Goal: Information Seeking & Learning: Compare options

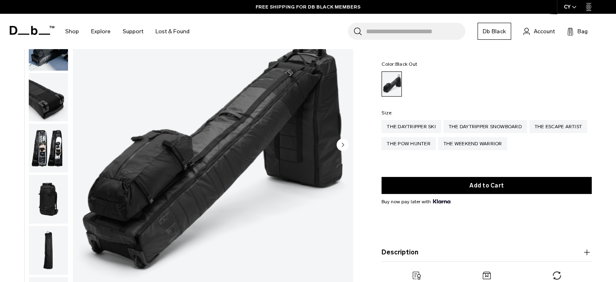
scroll to position [69, 0]
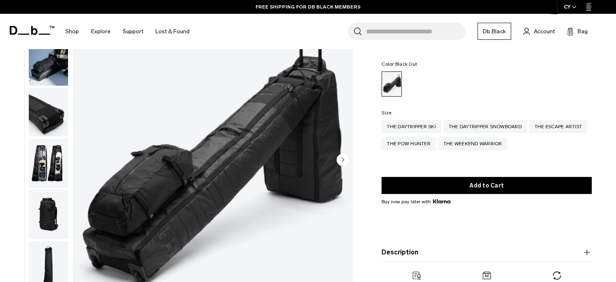
click at [616, 32] on html "Skip to content BUY NOW, PAY LATER WITH [PERSON_NAME] 10% OFF YOUR FIRST PURCHA…" at bounding box center [308, 72] width 616 height 282
click at [430, 128] on div "The Daytripper Ski" at bounding box center [412, 126] width 60 height 13
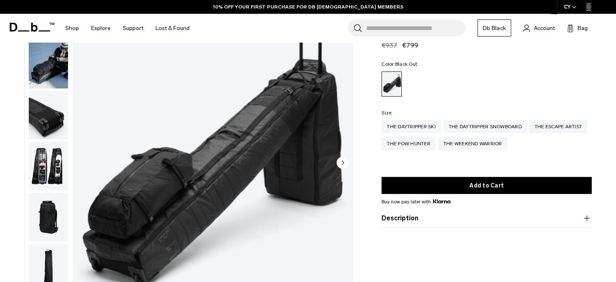
scroll to position [93, 0]
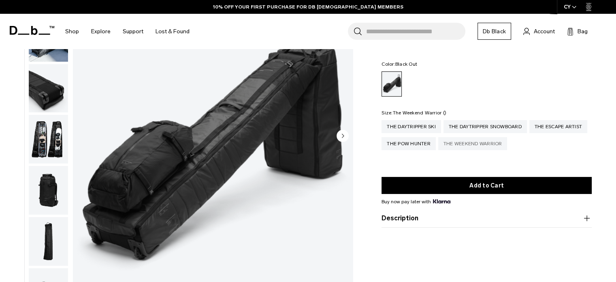
click at [508, 143] on div "The Weekend Warrior" at bounding box center [472, 143] width 69 height 13
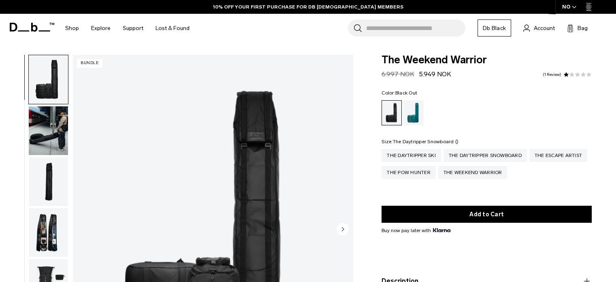
click at [476, 158] on div "The Daytripper Snowboard" at bounding box center [485, 155] width 83 height 13
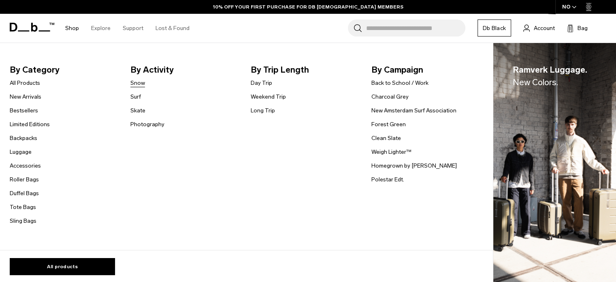
click at [137, 84] on link "Snow" at bounding box center [137, 83] width 15 height 9
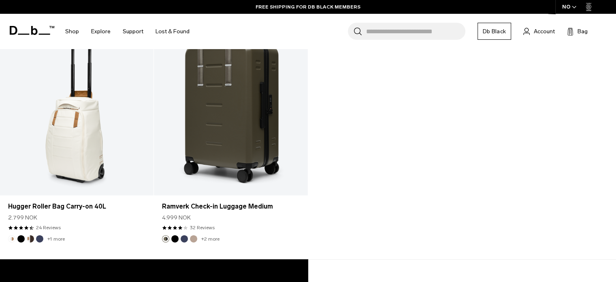
scroll to position [1855, 0]
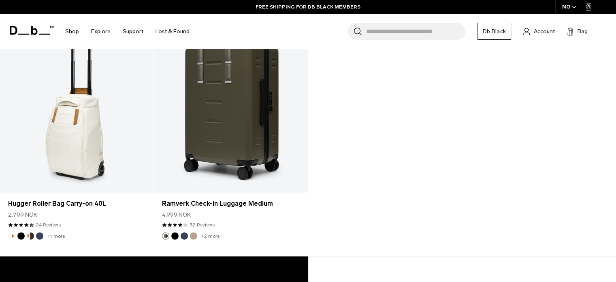
drag, startPoint x: 621, startPoint y: 21, endPoint x: 621, endPoint y: 226, distance: 205.0
